Goal: Information Seeking & Learning: Find specific fact

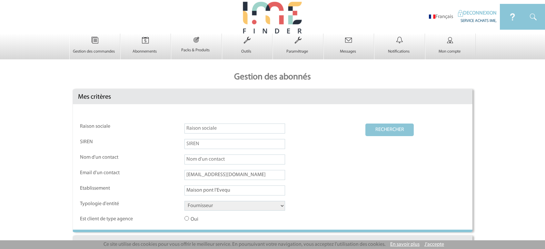
select select "FOURNISSEUR"
click at [387, 123] on button "RECHERCHER" at bounding box center [389, 129] width 48 height 13
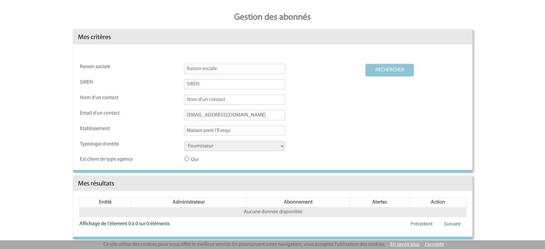
click at [221, 65] on input "text" at bounding box center [234, 69] width 101 height 10
paste input "Maison pont l'Eveque"
type input "Maison pont l'Eveque"
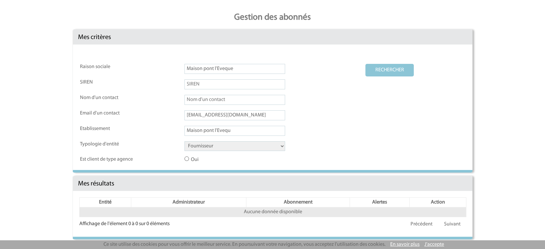
click at [232, 129] on input "Maison pont l'Evequ" at bounding box center [234, 131] width 101 height 10
click at [223, 115] on input "[EMAIL_ADDRESS][DOMAIN_NAME]" at bounding box center [234, 115] width 101 height 10
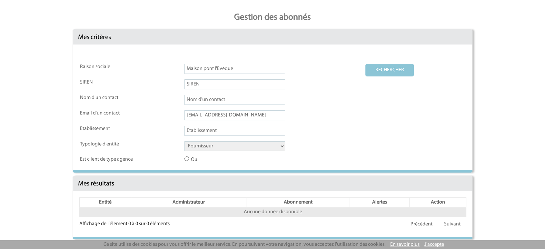
click at [223, 115] on input "[EMAIL_ADDRESS][DOMAIN_NAME]" at bounding box center [234, 115] width 101 height 10
click at [210, 143] on select "Client Fournisseur Agence Promoteur Genius Backoffice" at bounding box center [234, 146] width 101 height 10
click at [386, 67] on button "RECHERCHER" at bounding box center [389, 70] width 48 height 13
click at [387, 66] on button "RECHERCHER" at bounding box center [389, 70] width 48 height 13
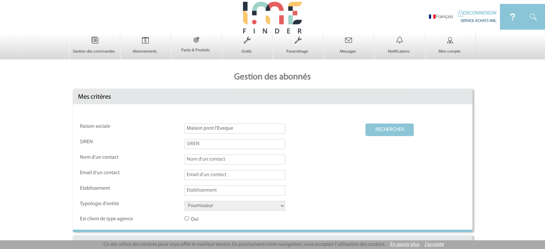
scroll to position [61, 0]
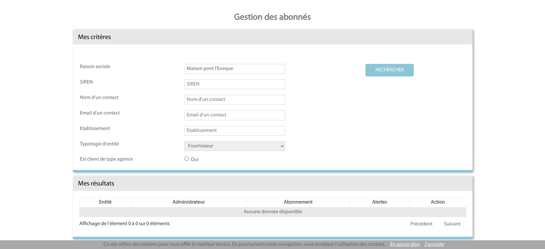
click at [211, 141] on select "Client Fournisseur Agence Promoteur Genius Backoffice" at bounding box center [234, 146] width 101 height 10
click at [184, 141] on select "Client Fournisseur Agence Promoteur Genius Backoffice" at bounding box center [234, 146] width 101 height 10
click at [390, 69] on button "RECHERCHER" at bounding box center [389, 70] width 48 height 13
click at [216, 65] on input "Maison pont l'Eveque" at bounding box center [234, 69] width 101 height 10
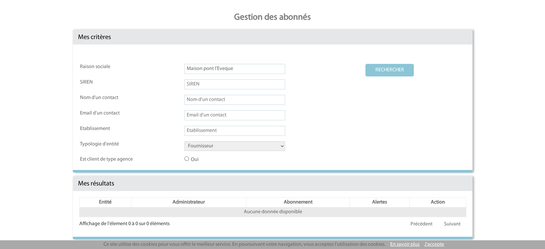
click at [216, 65] on input "Maison pont l'Eveque" at bounding box center [234, 69] width 101 height 10
click at [377, 69] on button "RECHERCHER" at bounding box center [389, 70] width 48 height 13
click at [385, 70] on button "RECHERCHER" at bounding box center [389, 70] width 48 height 13
click at [426, 227] on link "Précédent" at bounding box center [421, 224] width 33 height 12
click at [374, 67] on button "RECHERCHER" at bounding box center [389, 70] width 48 height 13
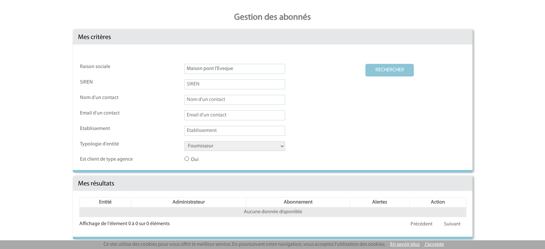
scroll to position [0, 0]
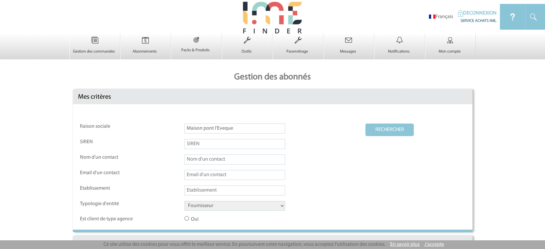
click at [373, 127] on button "RECHERCHER" at bounding box center [389, 129] width 48 height 13
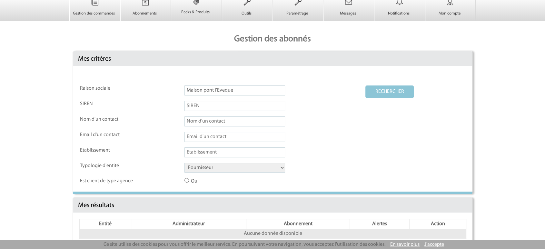
scroll to position [61, 0]
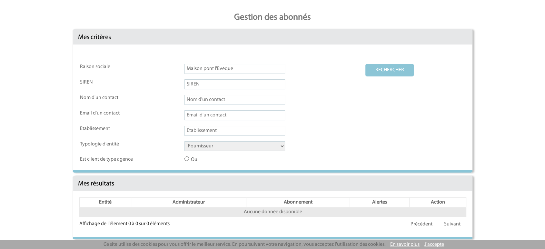
click at [242, 70] on input "Maison pont l'Eveque" at bounding box center [234, 69] width 101 height 10
type input "Maison pont l'eveque"
click at [365, 64] on button "RECHERCHER" at bounding box center [389, 70] width 48 height 13
click at [203, 117] on input "text" at bounding box center [234, 115] width 101 height 10
paste input "[EMAIL_ADDRESS][DOMAIN_NAME]"
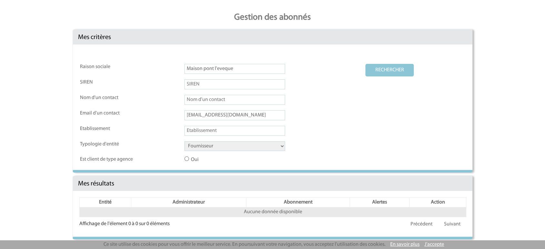
type input "[EMAIL_ADDRESS][DOMAIN_NAME]"
click at [389, 67] on button "RECHERCHER" at bounding box center [389, 70] width 48 height 13
click at [211, 67] on input "Maison pont l'eveque" at bounding box center [234, 69] width 101 height 10
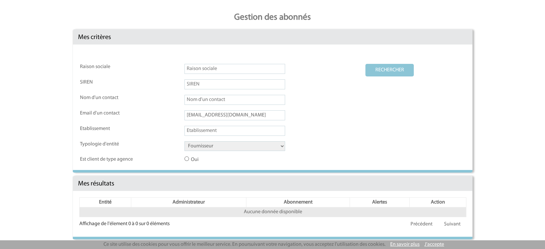
click at [365, 64] on button "RECHERCHER" at bounding box center [389, 70] width 48 height 13
click at [405, 71] on button "RECHERCHER" at bounding box center [389, 70] width 48 height 13
click at [228, 152] on td "Client Fournisseur Agence Promoteur Genius Backoffice" at bounding box center [274, 148] width 180 height 15
click at [226, 145] on select "Client Fournisseur Agence Promoteur Genius Backoffice" at bounding box center [234, 146] width 101 height 10
click at [184, 141] on select "Client Fournisseur Agence Promoteur Genius Backoffice" at bounding box center [234, 146] width 101 height 10
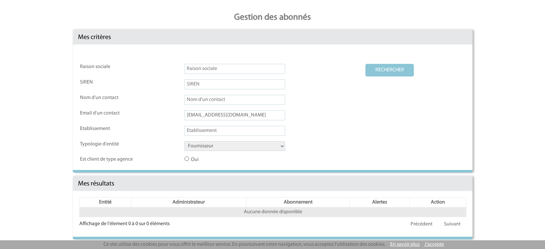
click at [391, 66] on button "RECHERCHER" at bounding box center [389, 70] width 48 height 13
click at [387, 71] on button "RECHERCHER" at bounding box center [389, 70] width 48 height 13
click at [212, 146] on select "Client Fournisseur Agence Promoteur Genius Backoffice" at bounding box center [234, 146] width 101 height 10
click at [184, 141] on select "Client Fournisseur Agence Promoteur Genius Backoffice" at bounding box center [234, 146] width 101 height 10
click at [397, 75] on td "RECHERCHER" at bounding box center [415, 71] width 100 height 15
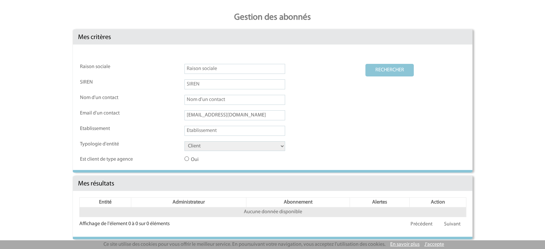
click at [395, 70] on button "RECHERCHER" at bounding box center [389, 70] width 48 height 13
click at [254, 145] on select "Client Fournisseur Agence Promoteur Genius Backoffice" at bounding box center [234, 146] width 101 height 10
select select "FOURNISSEUR"
click at [184, 141] on select "Client Fournisseur Agence Promoteur Genius Backoffice" at bounding box center [234, 146] width 101 height 10
click at [386, 72] on button "RECHERCHER" at bounding box center [389, 70] width 48 height 13
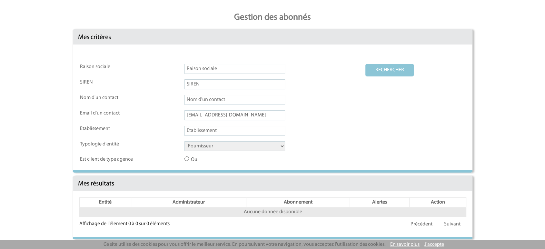
click at [368, 67] on button "RECHERCHER" at bounding box center [389, 70] width 48 height 13
click at [387, 65] on button "RECHERCHER" at bounding box center [389, 70] width 48 height 13
click at [239, 116] on input "[EMAIL_ADDRESS][DOMAIN_NAME]" at bounding box center [234, 115] width 101 height 10
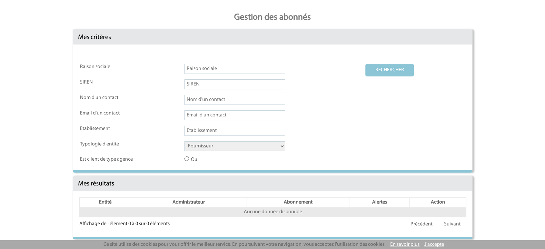
click at [205, 69] on input "text" at bounding box center [234, 69] width 101 height 10
click at [365, 64] on button "RECHERCHER" at bounding box center [389, 70] width 48 height 13
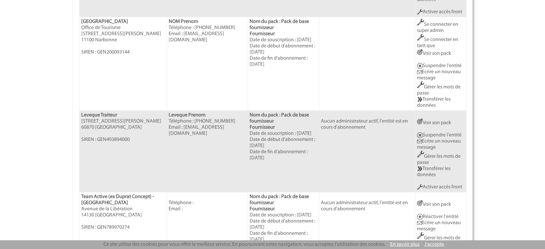
scroll to position [381, 0]
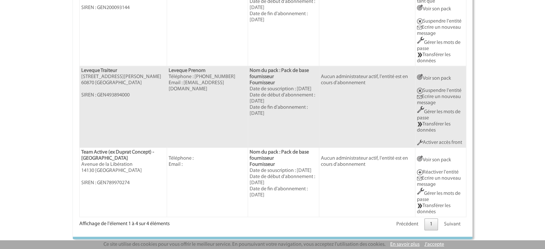
click at [432, 224] on link "1" at bounding box center [431, 224] width 14 height 12
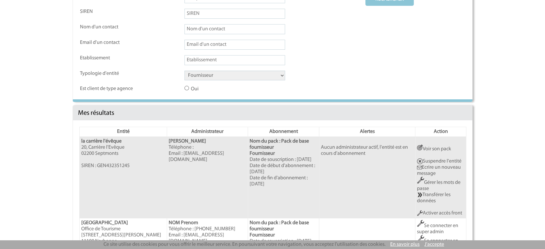
scroll to position [0, 0]
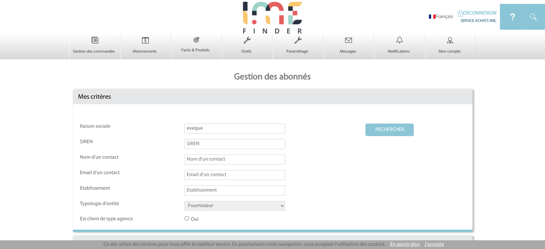
click at [240, 133] on input "eveque" at bounding box center [234, 128] width 101 height 10
paste input "Maison pont l'E"
type input "Maison pont l'Eveque"
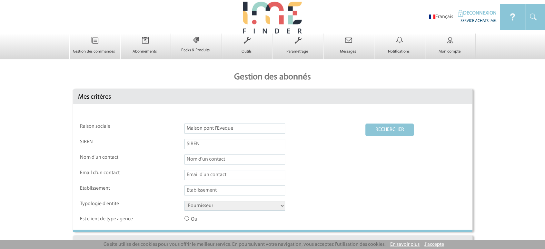
click at [347, 131] on td "Maison pont l'Eveque" at bounding box center [274, 130] width 180 height 15
click at [388, 130] on button "RECHERCHER" at bounding box center [389, 129] width 48 height 13
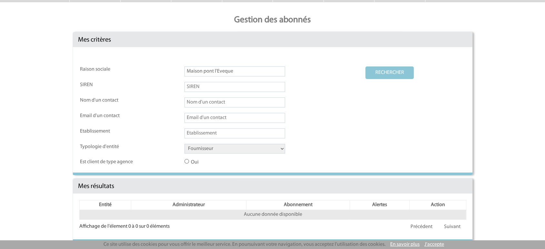
scroll to position [61, 0]
